Goal: Task Accomplishment & Management: Manage account settings

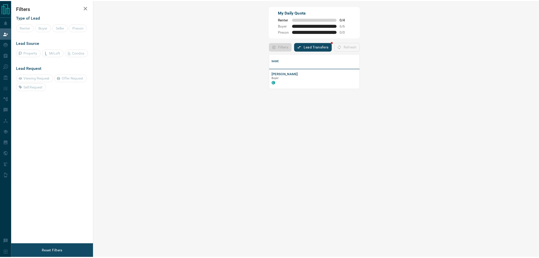
scroll to position [31, 434]
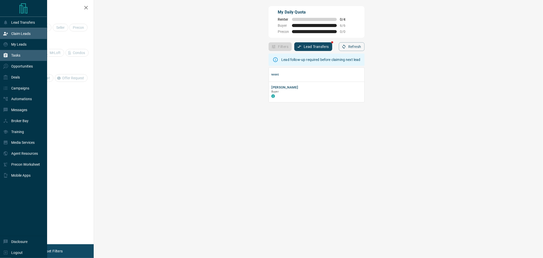
click at [13, 57] on p "Tasks" at bounding box center [15, 55] width 9 height 4
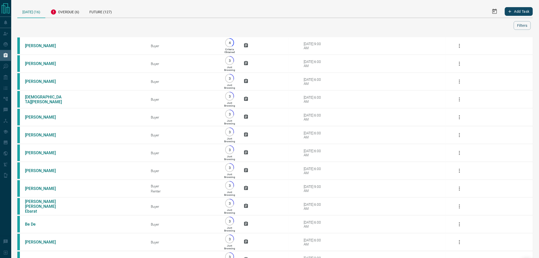
click at [34, 14] on div "[DATE] (16)" at bounding box center [31, 11] width 28 height 13
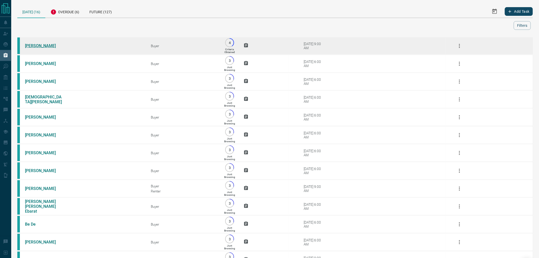
click at [40, 43] on link "[PERSON_NAME]" at bounding box center [44, 45] width 38 height 5
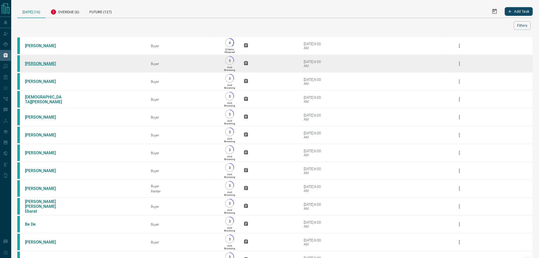
click at [37, 61] on link "[PERSON_NAME]" at bounding box center [44, 63] width 38 height 5
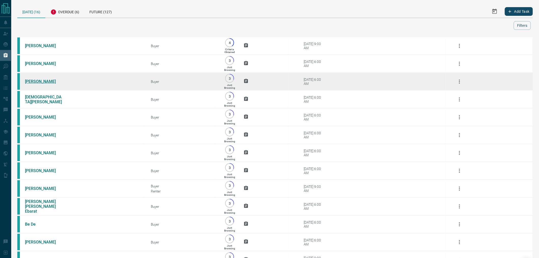
click at [38, 81] on link "[PERSON_NAME]" at bounding box center [44, 81] width 38 height 5
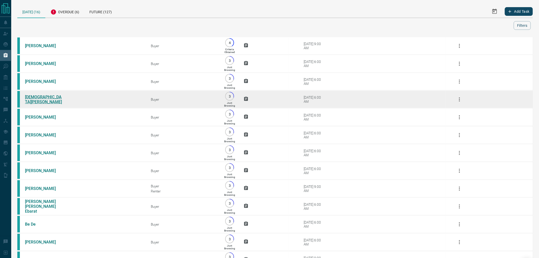
click at [40, 101] on link "[DEMOGRAPHIC_DATA][PERSON_NAME]" at bounding box center [44, 100] width 38 height 10
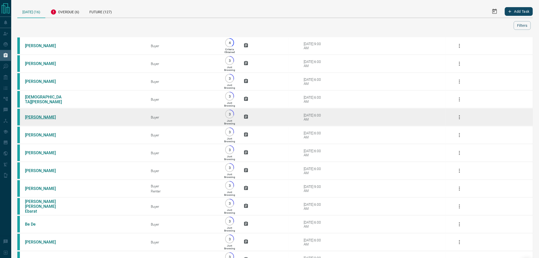
click at [32, 119] on link "[PERSON_NAME]" at bounding box center [44, 117] width 38 height 5
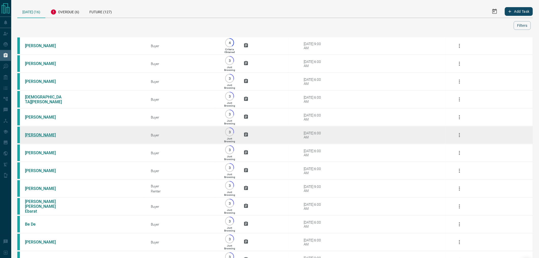
click at [36, 137] on link "[PERSON_NAME]" at bounding box center [44, 134] width 38 height 5
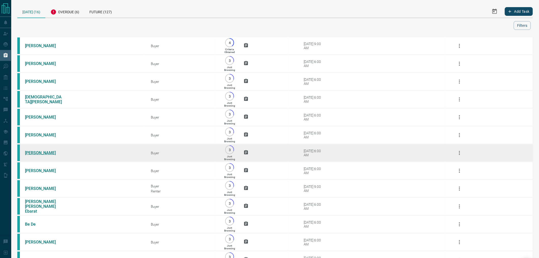
click at [37, 155] on link "[PERSON_NAME]" at bounding box center [44, 152] width 38 height 5
